Goal: Task Accomplishment & Management: Complete application form

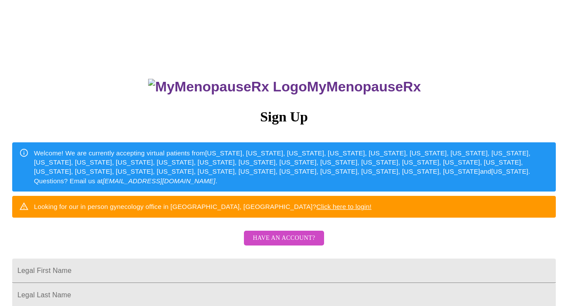
click at [275, 244] on span "Have an account?" at bounding box center [284, 238] width 62 height 11
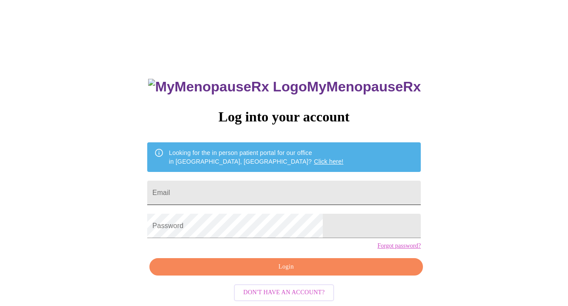
click at [234, 193] on input "Email" at bounding box center [284, 193] width 274 height 24
drag, startPoint x: 288, startPoint y: 194, endPoint x: 116, endPoint y: 186, distance: 171.9
click at [116, 186] on div "MyMenopauseRx Log into your account Looking for the in person patient portal fo…" at bounding box center [283, 187] width 561 height 368
type input "[EMAIL_ADDRESS][DOMAIN_NAME]"
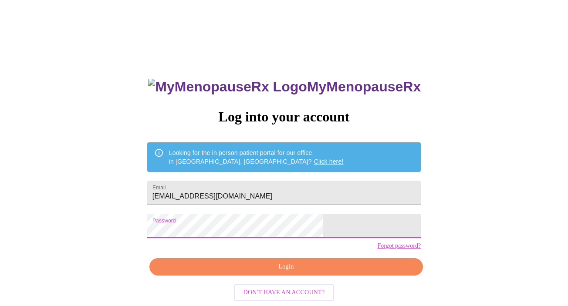
click at [281, 273] on span "Login" at bounding box center [286, 267] width 254 height 11
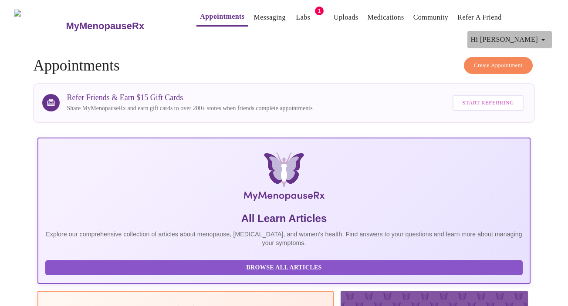
click at [547, 34] on icon "button" at bounding box center [543, 39] width 10 height 10
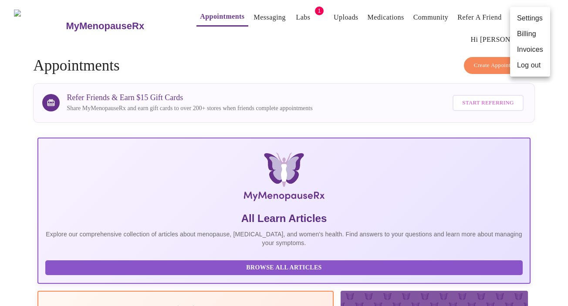
click at [366, 50] on div at bounding box center [284, 153] width 568 height 306
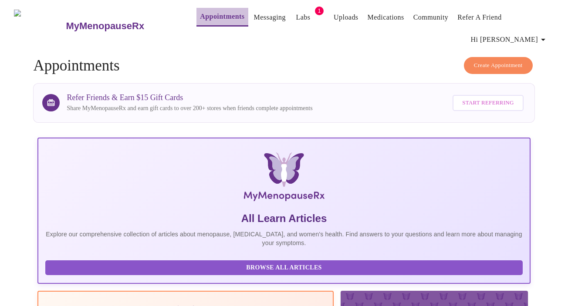
click at [214, 18] on link "Appointments" at bounding box center [222, 16] width 44 height 12
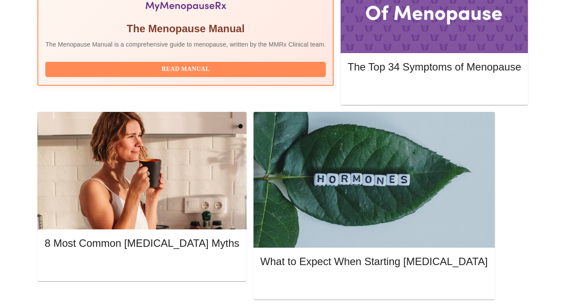
scroll to position [346, 0]
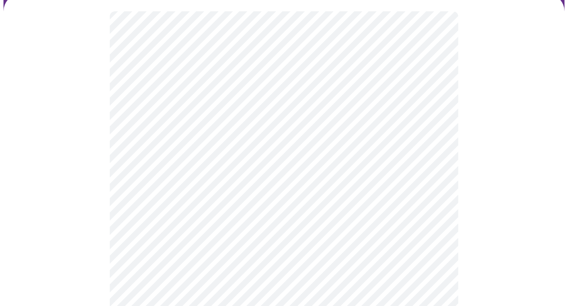
scroll to position [91, 0]
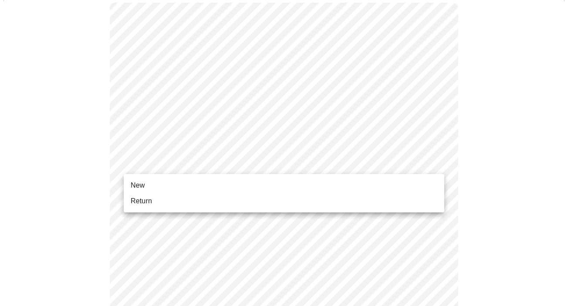
click at [265, 195] on li "Return" at bounding box center [284, 201] width 321 height 16
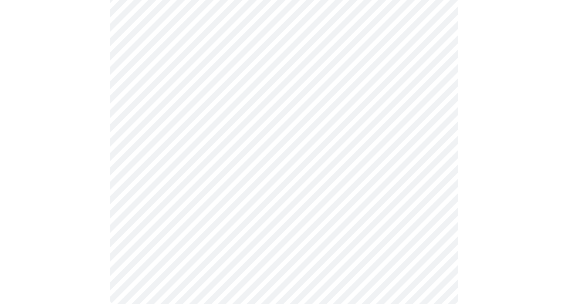
scroll to position [0, 0]
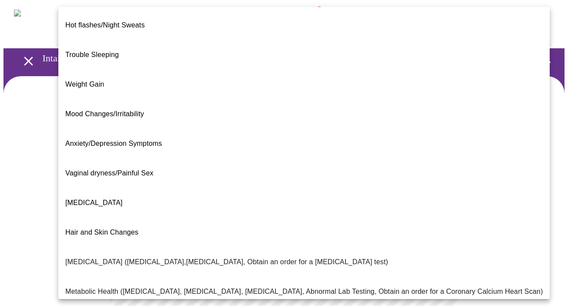
click at [397, 178] on body "MyMenopauseRx Appointments Messaging Labs 1 Uploads Medications Community Refer…" at bounding box center [283, 271] width 561 height 536
click at [394, 99] on li "Mood Changes/Irritability" at bounding box center [303, 114] width 491 height 30
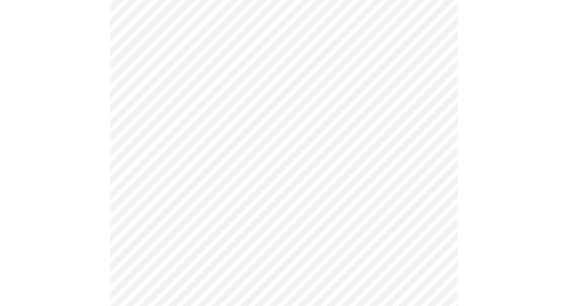
scroll to position [118, 0]
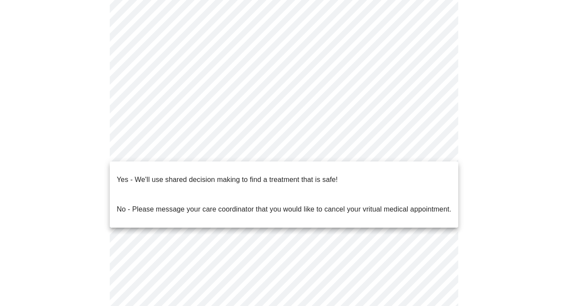
click at [371, 147] on body "MyMenopauseRx Appointments Messaging Labs 1 Uploads Medications Community Refer…" at bounding box center [283, 151] width 561 height 531
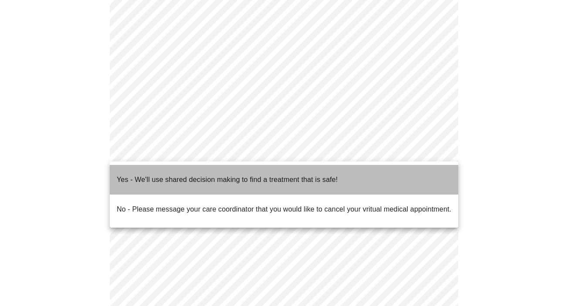
click at [364, 173] on li "Yes - We'll use shared decision making to find a treatment that is safe!" at bounding box center [284, 180] width 349 height 30
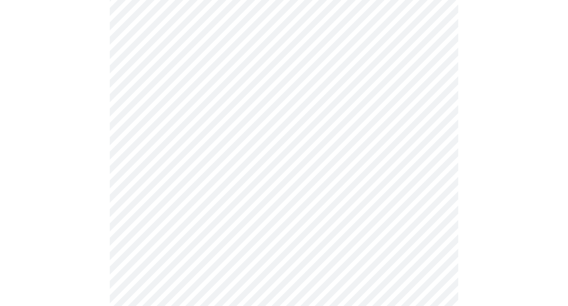
scroll to position [115, 0]
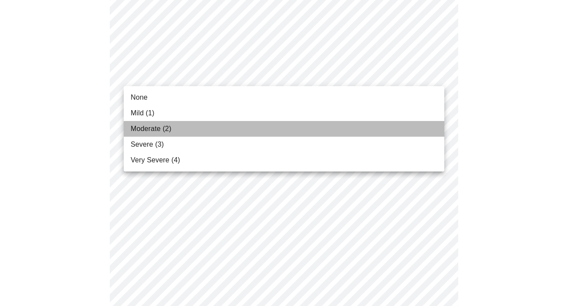
click at [346, 130] on li "Moderate (2)" at bounding box center [284, 129] width 321 height 16
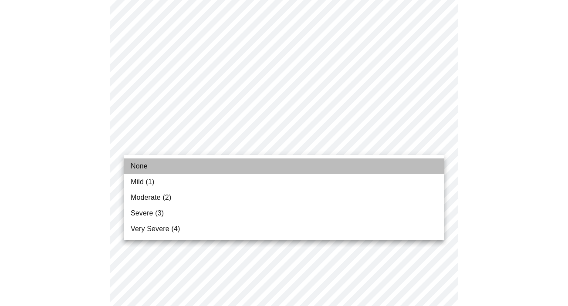
click at [340, 166] on li "None" at bounding box center [284, 167] width 321 height 16
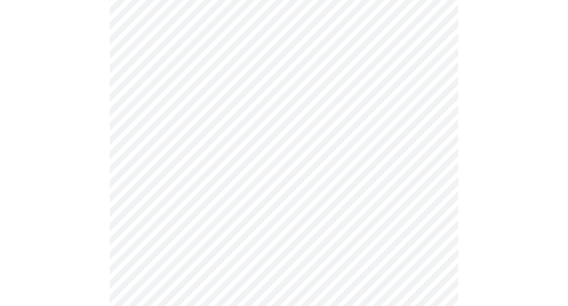
scroll to position [249, 0]
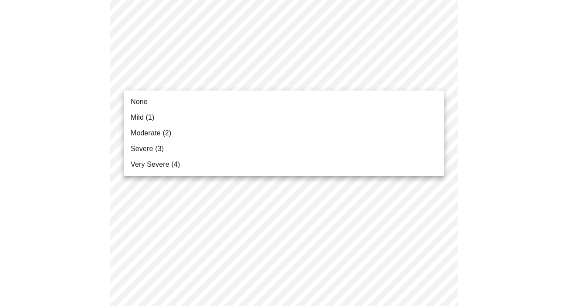
click at [362, 101] on li "None" at bounding box center [284, 102] width 321 height 16
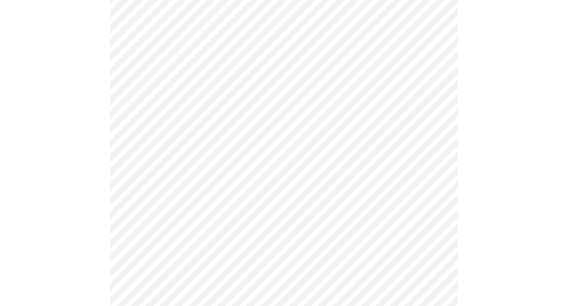
scroll to position [345, 0]
click at [362, 52] on body "MyMenopauseRx Appointments Messaging Labs 1 Uploads Medications Community Refer…" at bounding box center [283, 226] width 561 height 1134
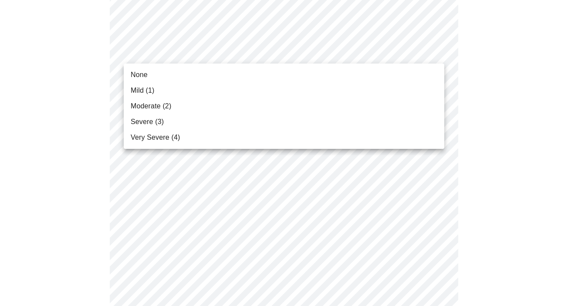
click at [355, 108] on li "Moderate (2)" at bounding box center [284, 106] width 321 height 16
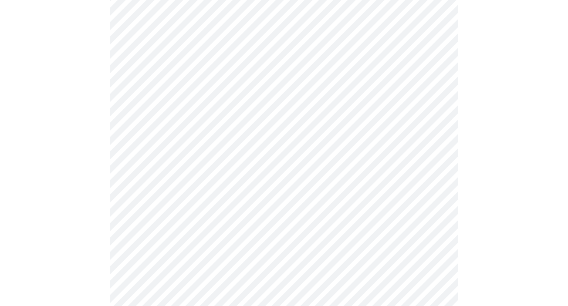
click at [340, 110] on body "MyMenopauseRx Appointments Messaging Labs 1 Uploads Medications Community Refer…" at bounding box center [283, 220] width 561 height 1122
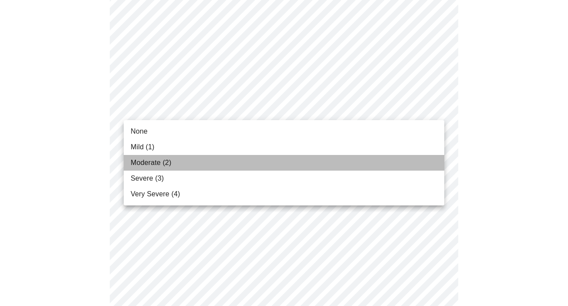
click at [336, 164] on li "Moderate (2)" at bounding box center [284, 163] width 321 height 16
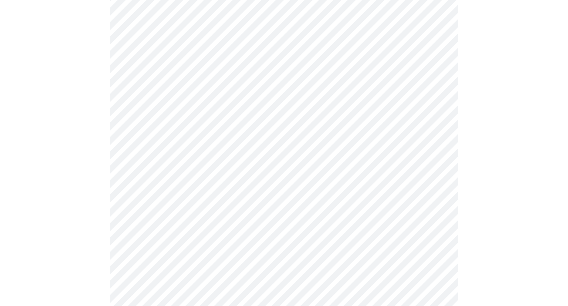
click at [329, 173] on body "MyMenopauseRx Appointments Messaging Labs 1 Uploads Medications Community Refer…" at bounding box center [283, 214] width 561 height 1110
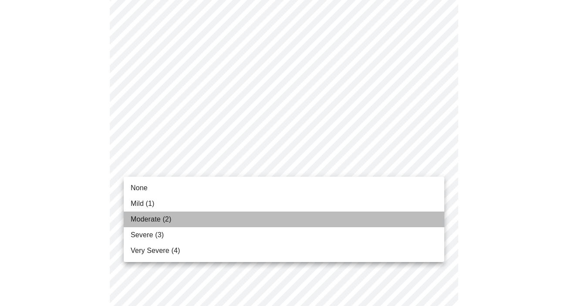
click at [325, 219] on li "Moderate (2)" at bounding box center [284, 220] width 321 height 16
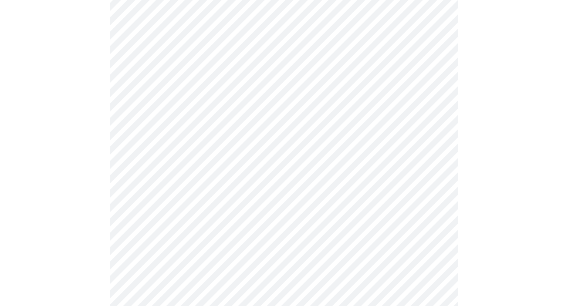
scroll to position [442, 0]
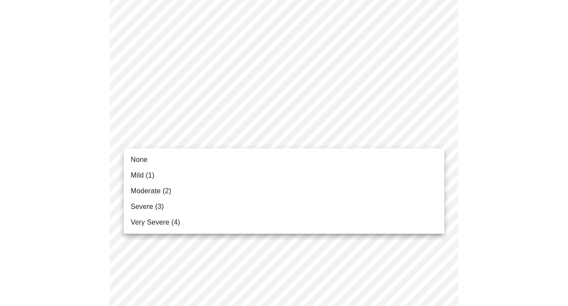
click at [332, 136] on body "MyMenopauseRx Appointments Messaging Labs 1 Uploads Medications Community Refer…" at bounding box center [283, 111] width 561 height 1098
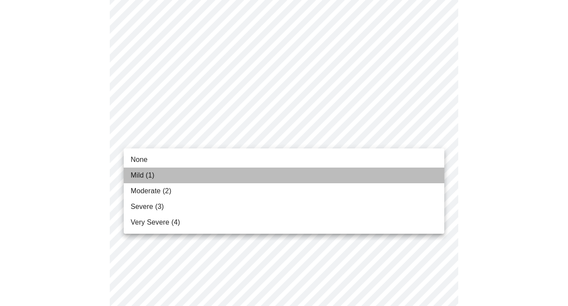
click at [332, 173] on li "Mild (1)" at bounding box center [284, 176] width 321 height 16
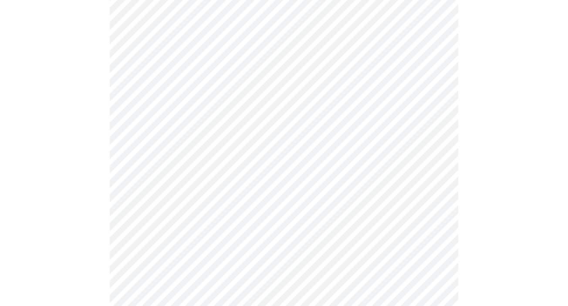
scroll to position [558, 0]
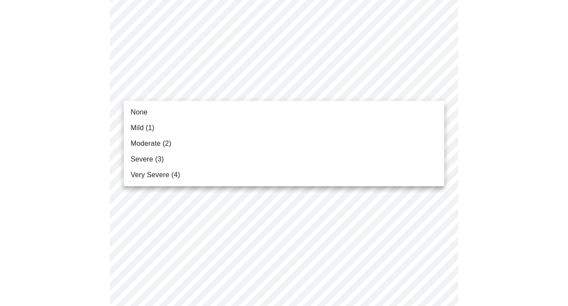
click at [344, 126] on li "Mild (1)" at bounding box center [284, 128] width 321 height 16
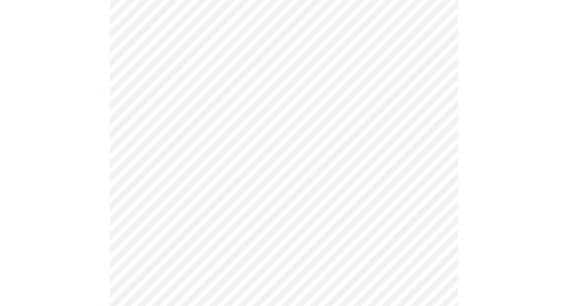
scroll to position [624, 0]
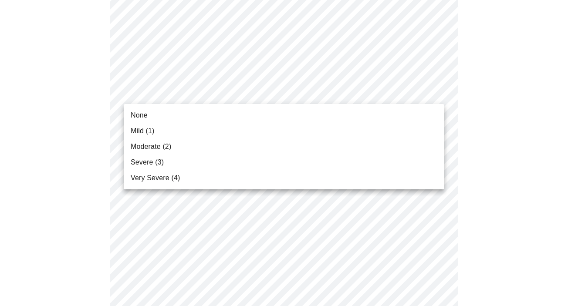
click at [343, 129] on li "Mild (1)" at bounding box center [284, 131] width 321 height 16
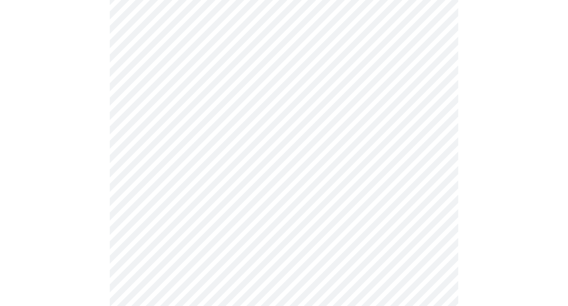
scroll to position [704, 0]
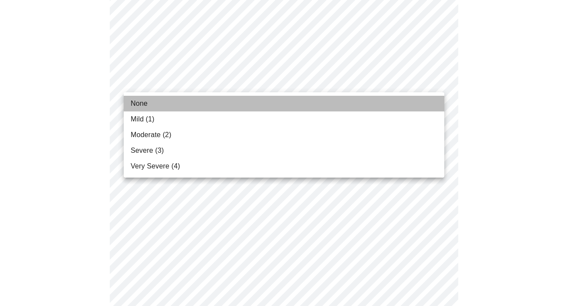
click at [322, 102] on li "None" at bounding box center [284, 104] width 321 height 16
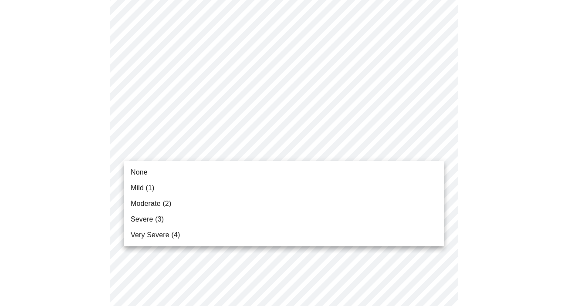
click at [317, 179] on li "None" at bounding box center [284, 173] width 321 height 16
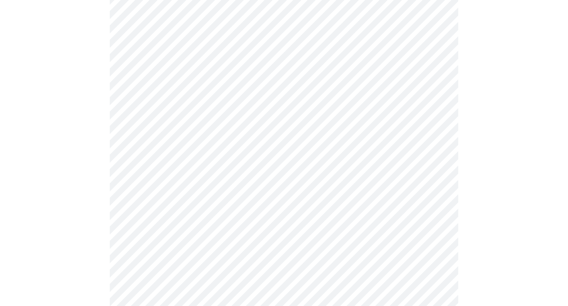
scroll to position [472, 0]
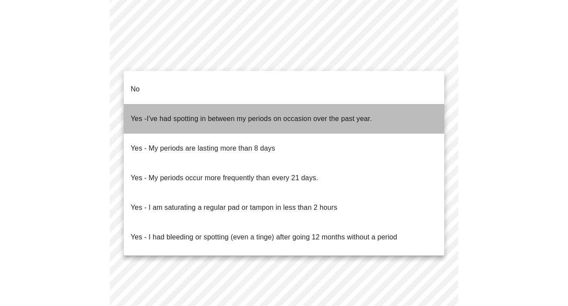
click at [196, 111] on span "Yes - I've had spotting in between my periods on occasion over the past year." at bounding box center [251, 119] width 241 height 24
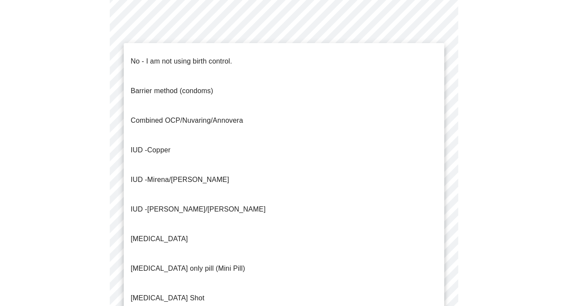
click at [193, 135] on li "IUD - Copper" at bounding box center [284, 150] width 321 height 30
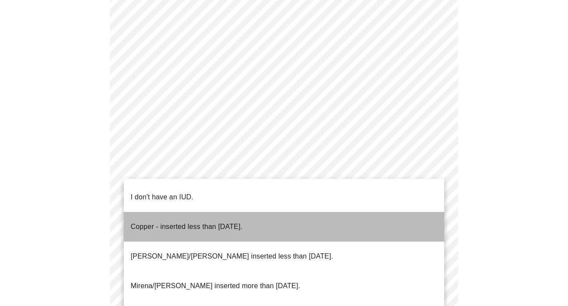
click at [191, 222] on p "Copper - inserted less than [DATE]." at bounding box center [187, 227] width 112 height 10
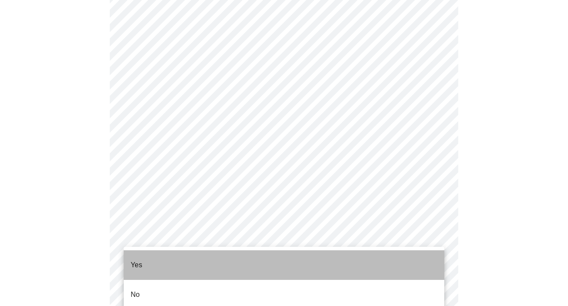
click at [180, 260] on li "Yes" at bounding box center [284, 266] width 321 height 30
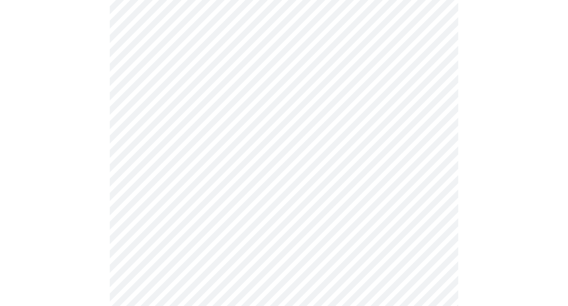
scroll to position [177, 0]
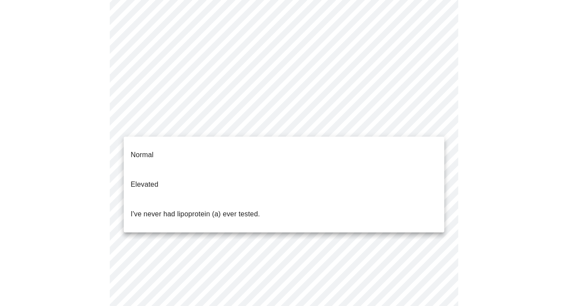
click at [376, 132] on body "MyMenopauseRx Appointments Messaging Labs 1 Uploads Medications Community Refer…" at bounding box center [283, 154] width 561 height 656
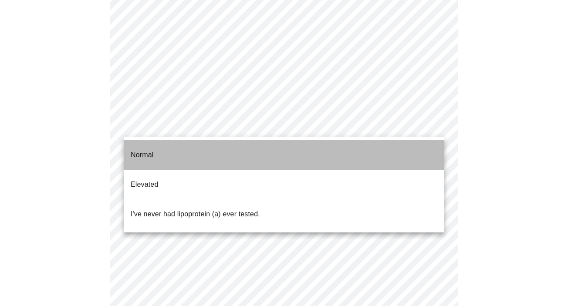
click at [372, 154] on li "Normal" at bounding box center [284, 155] width 321 height 30
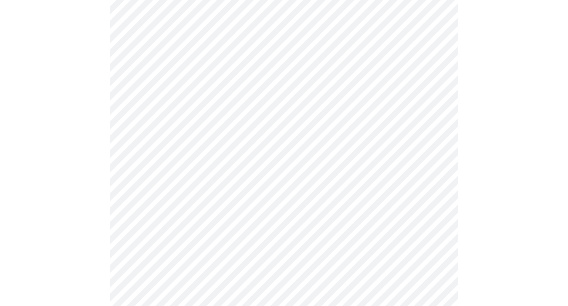
scroll to position [2350, 0]
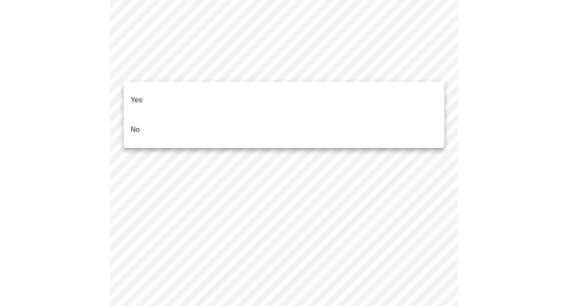
click at [373, 115] on li "No" at bounding box center [284, 130] width 321 height 30
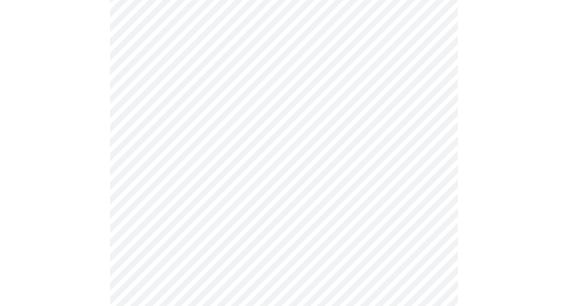
scroll to position [462, 0]
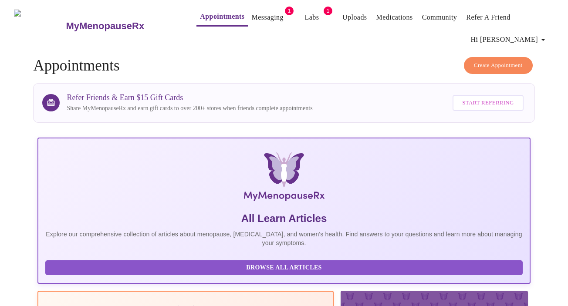
click at [215, 10] on link "Appointments" at bounding box center [222, 16] width 44 height 12
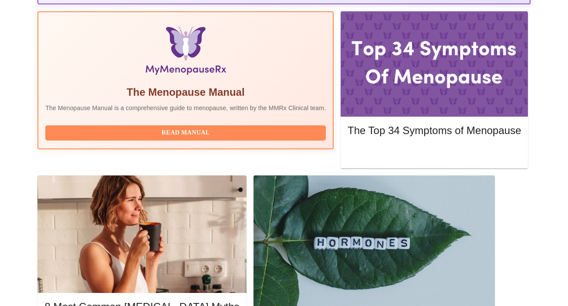
scroll to position [278, 0]
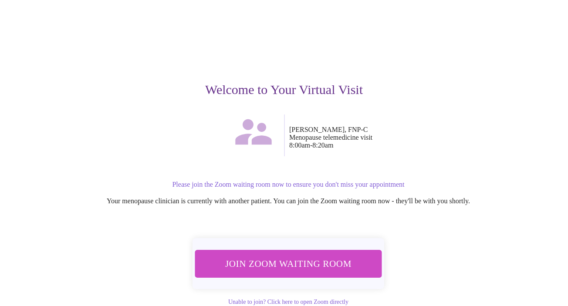
scroll to position [70, 0]
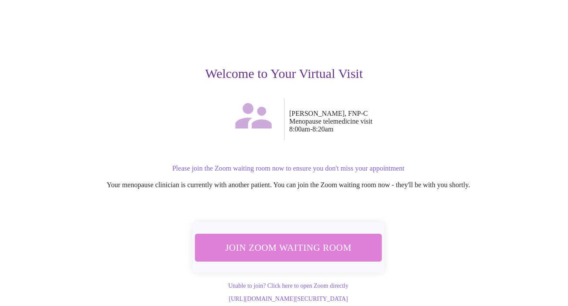
click at [311, 240] on span "Join Zoom Waiting Room" at bounding box center [289, 248] width 164 height 16
